Goal: Task Accomplishment & Management: Complete application form

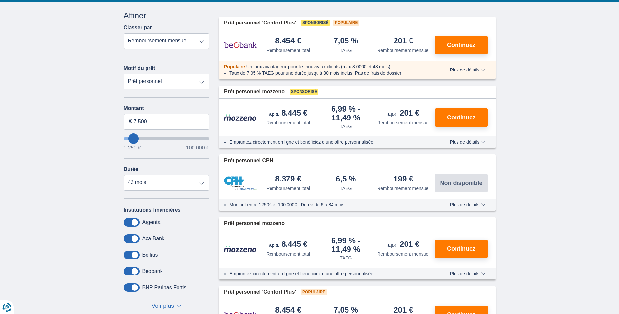
scroll to position [98, 0]
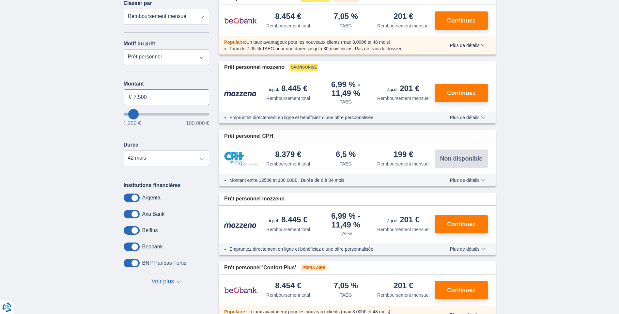
click at [153, 95] on input "7.500" at bounding box center [167, 97] width 86 height 16
type input "7"
type input "10.000"
type input "10250"
select select "48"
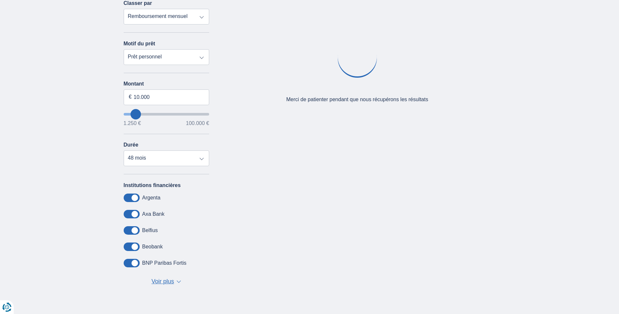
click at [66, 146] on div "× widget.non-eligible-application.title widget.non-eligible-application.text no…" at bounding box center [309, 145] width 619 height 334
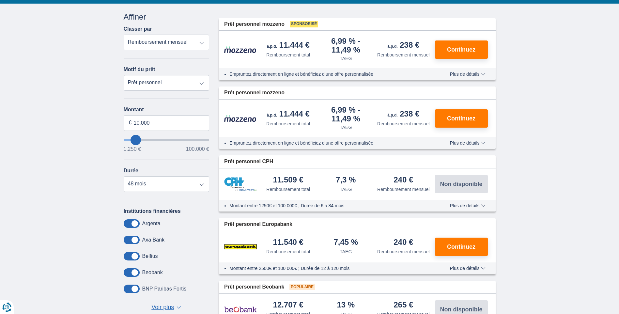
scroll to position [65, 0]
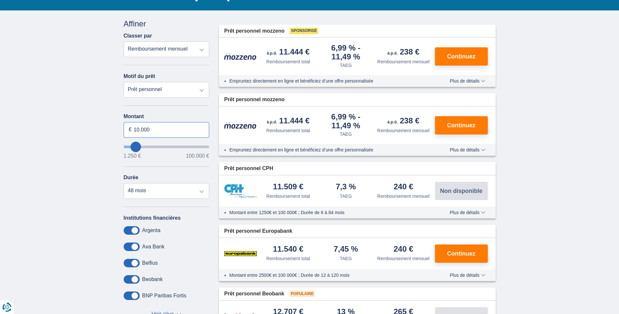
click at [152, 127] on input "10.000" at bounding box center [167, 130] width 86 height 16
type input "10.001"
type input "10250"
click at [81, 154] on div "× widget.non-eligible-application.title widget.non-eligible-application.text no…" at bounding box center [309, 222] width 619 height 425
click at [469, 148] on span "Plus de détails" at bounding box center [468, 149] width 36 height 5
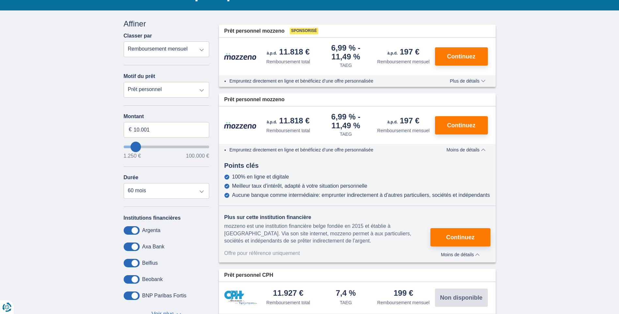
click at [451, 252] on span "Moins de détails" at bounding box center [460, 254] width 39 height 5
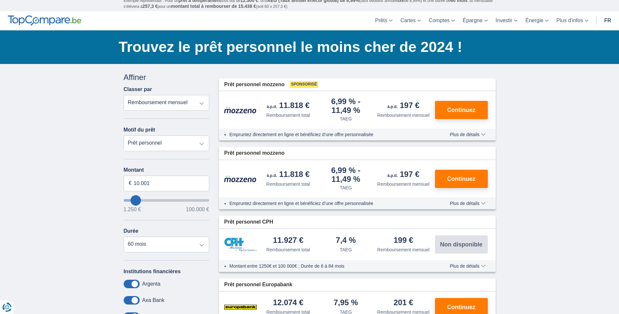
scroll to position [0, 0]
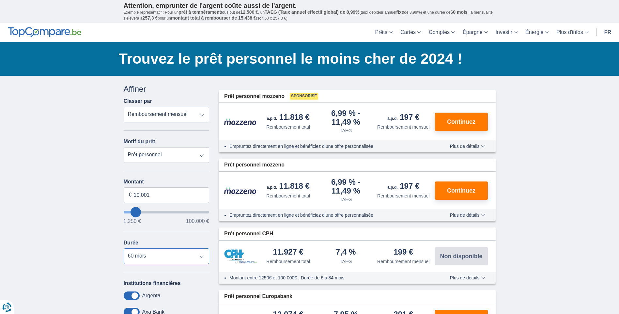
click at [201, 255] on select "12 mois 18 mois 24 mois 30 mois 36 mois 42 mois 48 mois 60 mois" at bounding box center [167, 256] width 86 height 16
select select "48"
click at [124, 248] on select "12 mois 18 mois 24 mois 30 mois 36 mois 42 mois 48 mois 60 mois" at bounding box center [167, 256] width 86 height 16
click at [175, 197] on input "10.001" at bounding box center [167, 195] width 86 height 16
type input "1"
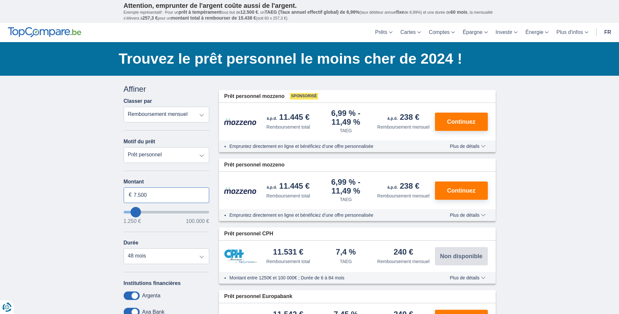
type input "7.500"
type input "7250"
select select "42"
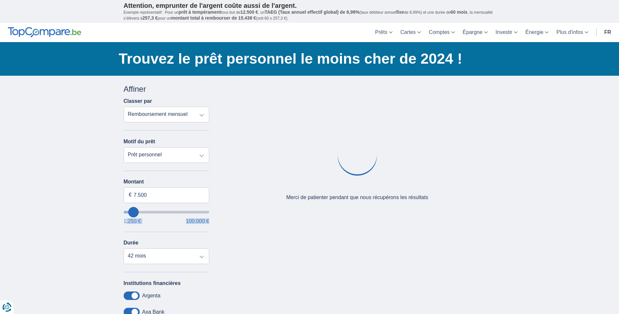
click at [95, 223] on div "× widget.non-eligible-application.title widget.non-eligible-application.text no…" at bounding box center [309, 243] width 619 height 334
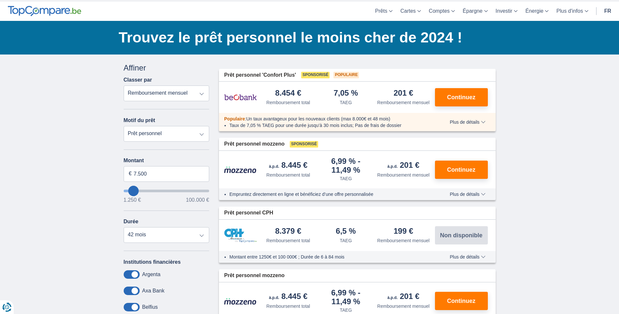
scroll to position [33, 0]
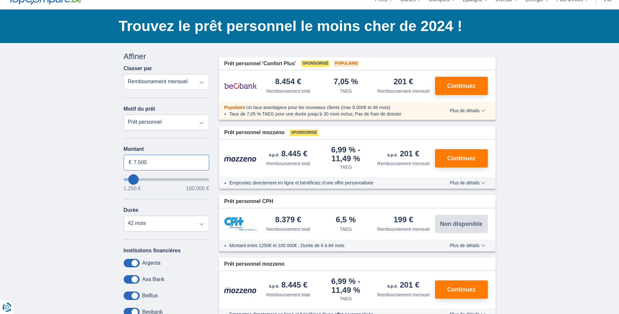
click at [152, 161] on input "7.500" at bounding box center [167, 163] width 86 height 16
type input "7.000"
type input "7250"
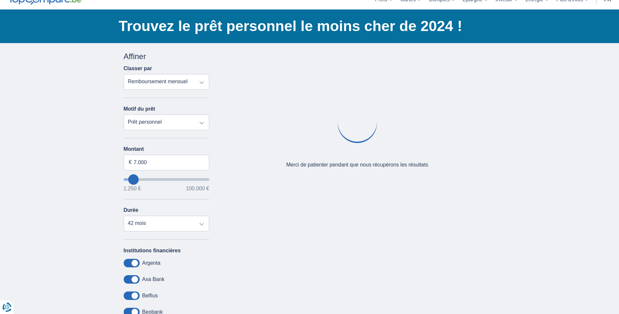
click at [84, 194] on div "× widget.non-eligible-application.title widget.non-eligible-application.text no…" at bounding box center [309, 210] width 619 height 334
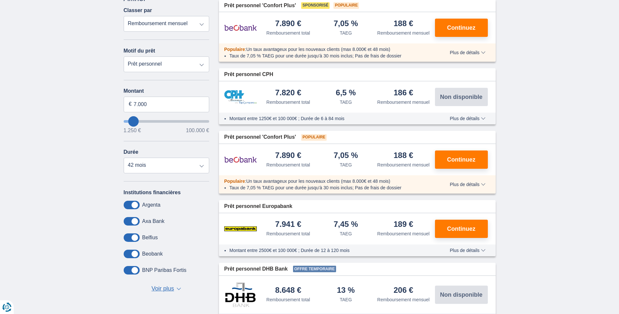
scroll to position [98, 0]
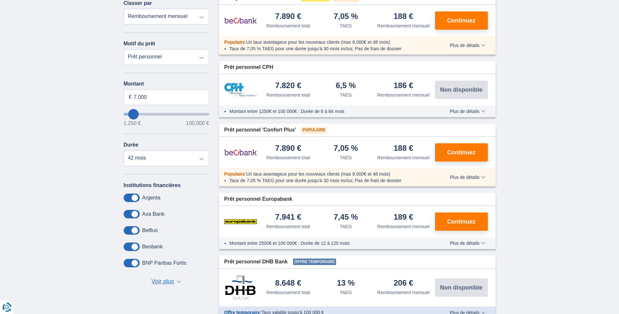
click at [465, 241] on span "Plus de détails" at bounding box center [468, 243] width 36 height 5
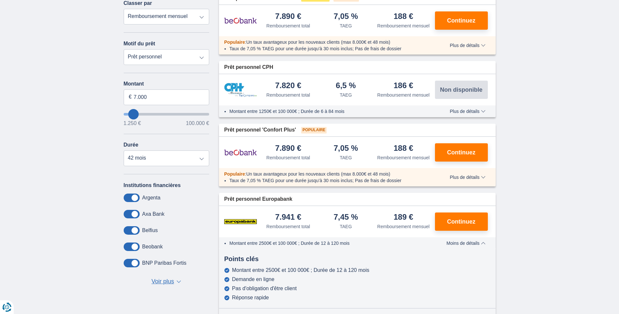
click at [452, 243] on span "Moins de détails" at bounding box center [465, 243] width 39 height 5
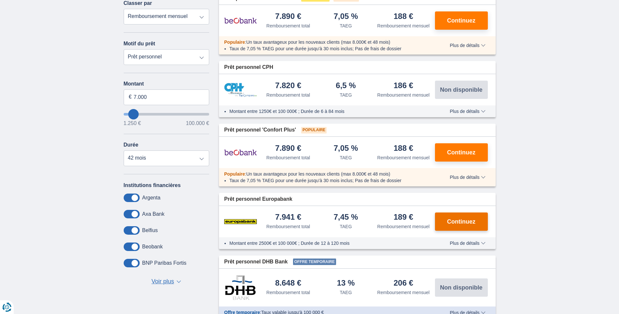
click at [453, 219] on span "Continuez" at bounding box center [461, 222] width 28 height 6
